Goal: Navigation & Orientation: Find specific page/section

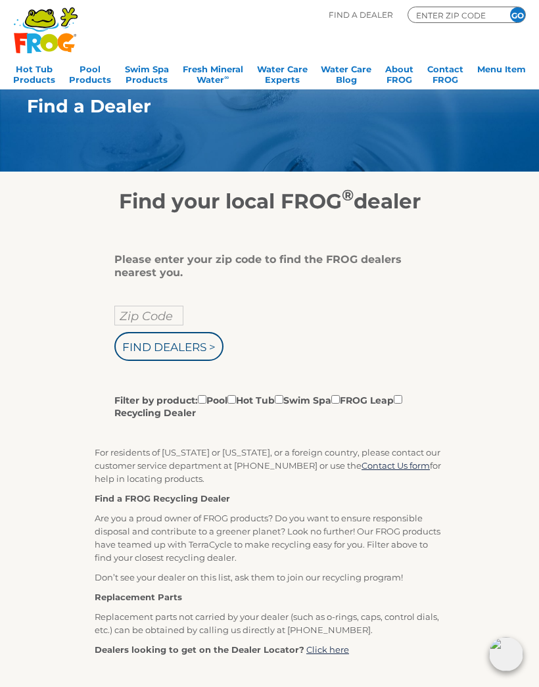
click at [147, 310] on input "Zip Code" at bounding box center [148, 316] width 69 height 20
type input "33065"
click at [177, 358] on input "Find Dealers >" at bounding box center [168, 346] width 109 height 29
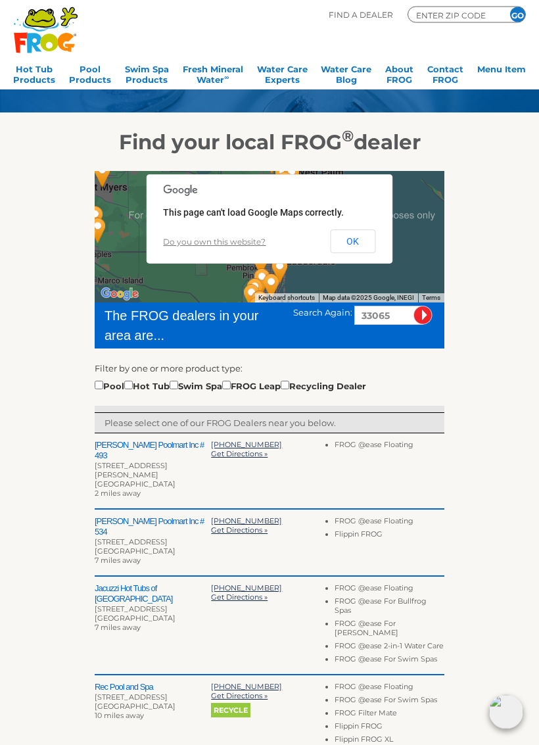
scroll to position [61, 0]
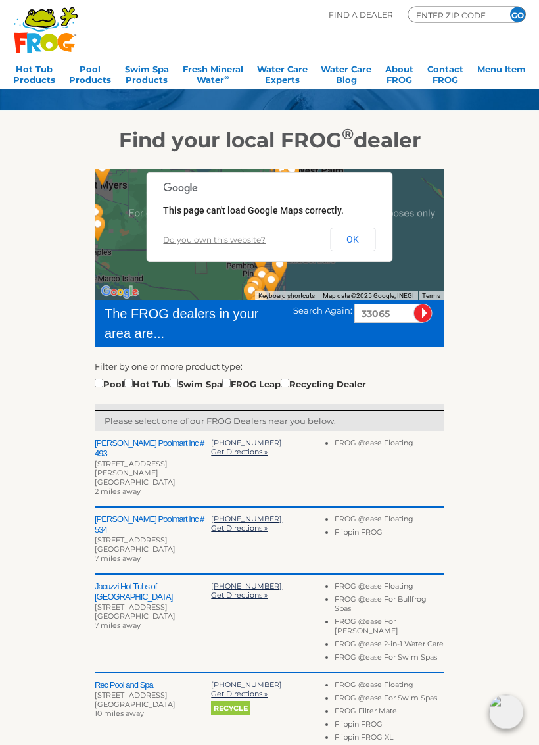
click at [133, 383] on input "checkbox" at bounding box center [128, 384] width 9 height 9
checkbox input "true"
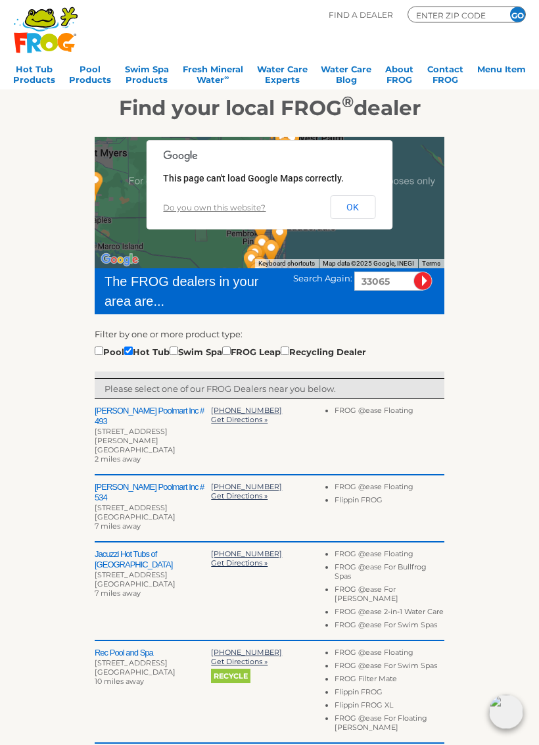
scroll to position [93, 0]
click at [383, 410] on li "FROG @ease Floating" at bounding box center [390, 412] width 110 height 13
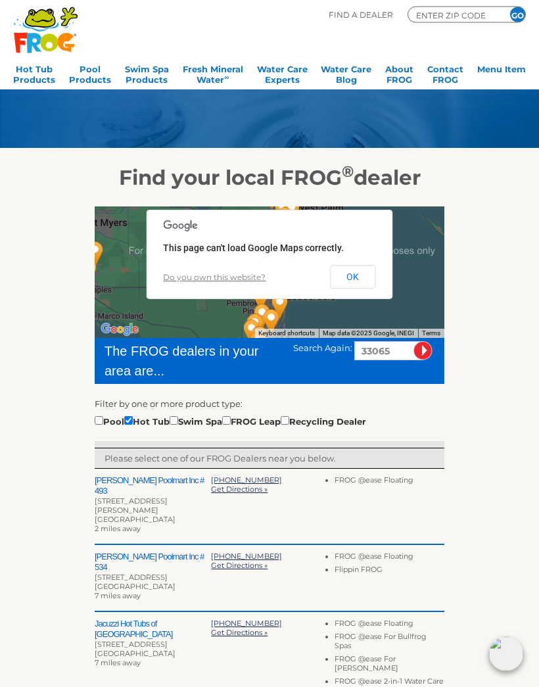
scroll to position [0, 0]
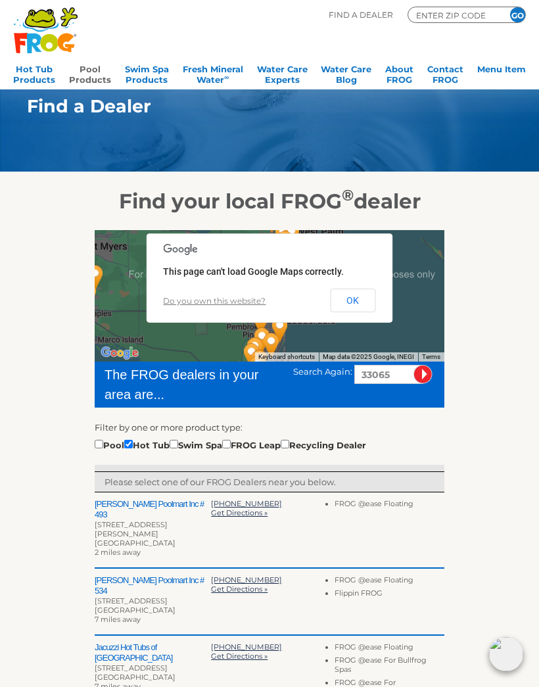
click at [97, 68] on link "Pool Products" at bounding box center [90, 73] width 42 height 26
